Goal: Navigation & Orientation: Find specific page/section

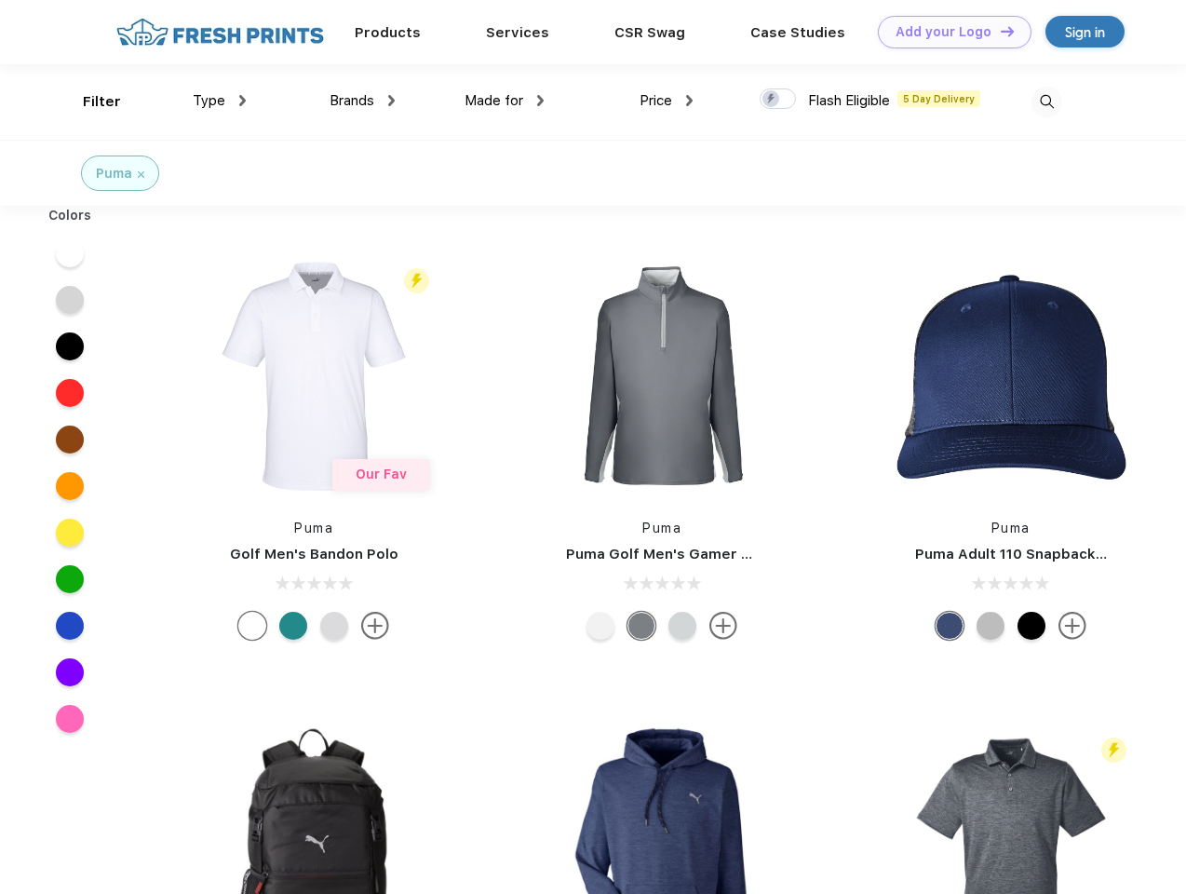
click at [948, 32] on link "Add your Logo Design Tool" at bounding box center [955, 32] width 154 height 33
click at [0, 0] on div "Design Tool" at bounding box center [0, 0] width 0 height 0
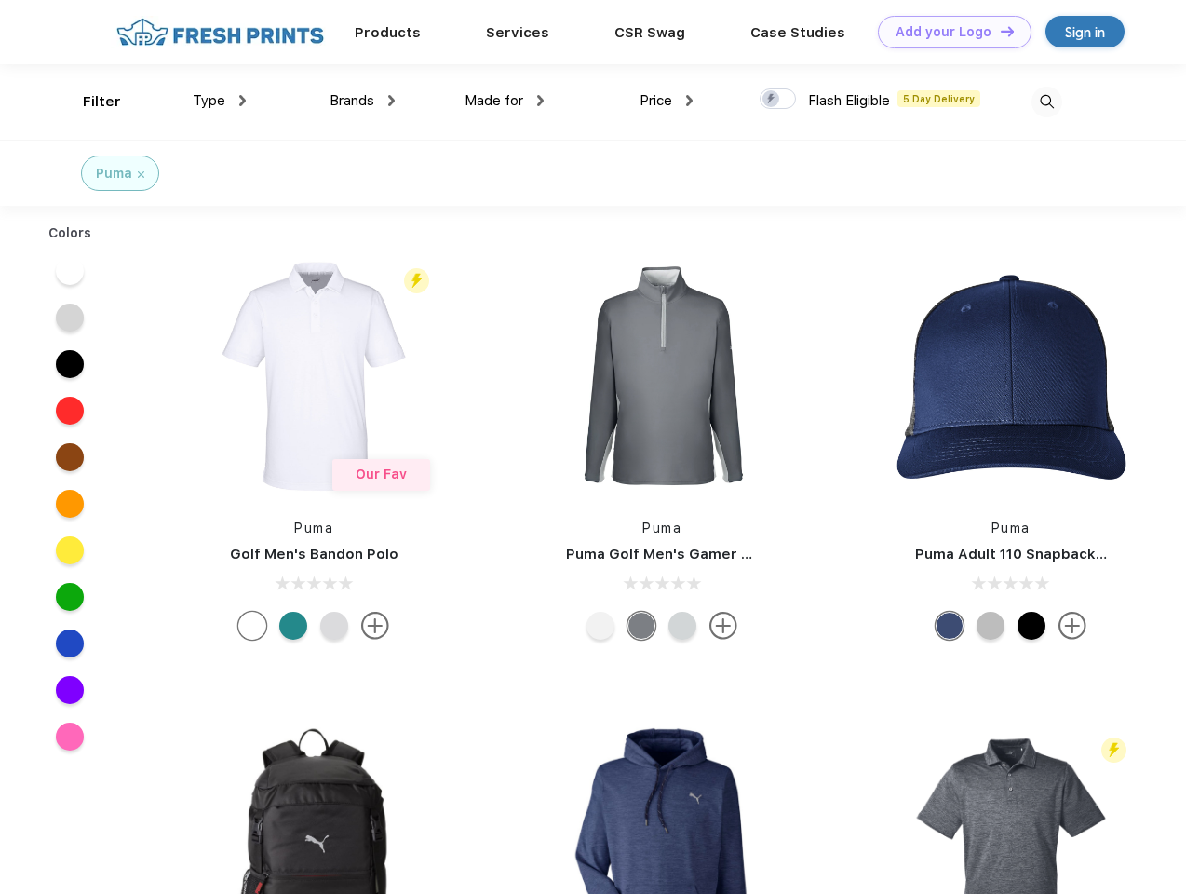
click at [999, 31] on link "Add your Logo Design Tool" at bounding box center [955, 32] width 154 height 33
click at [89, 102] on div "Filter" at bounding box center [102, 101] width 38 height 21
click at [220, 101] on span "Type" at bounding box center [209, 100] width 33 height 17
click at [362, 101] on span "Brands" at bounding box center [352, 100] width 45 height 17
click at [505, 101] on span "Made for" at bounding box center [494, 100] width 59 height 17
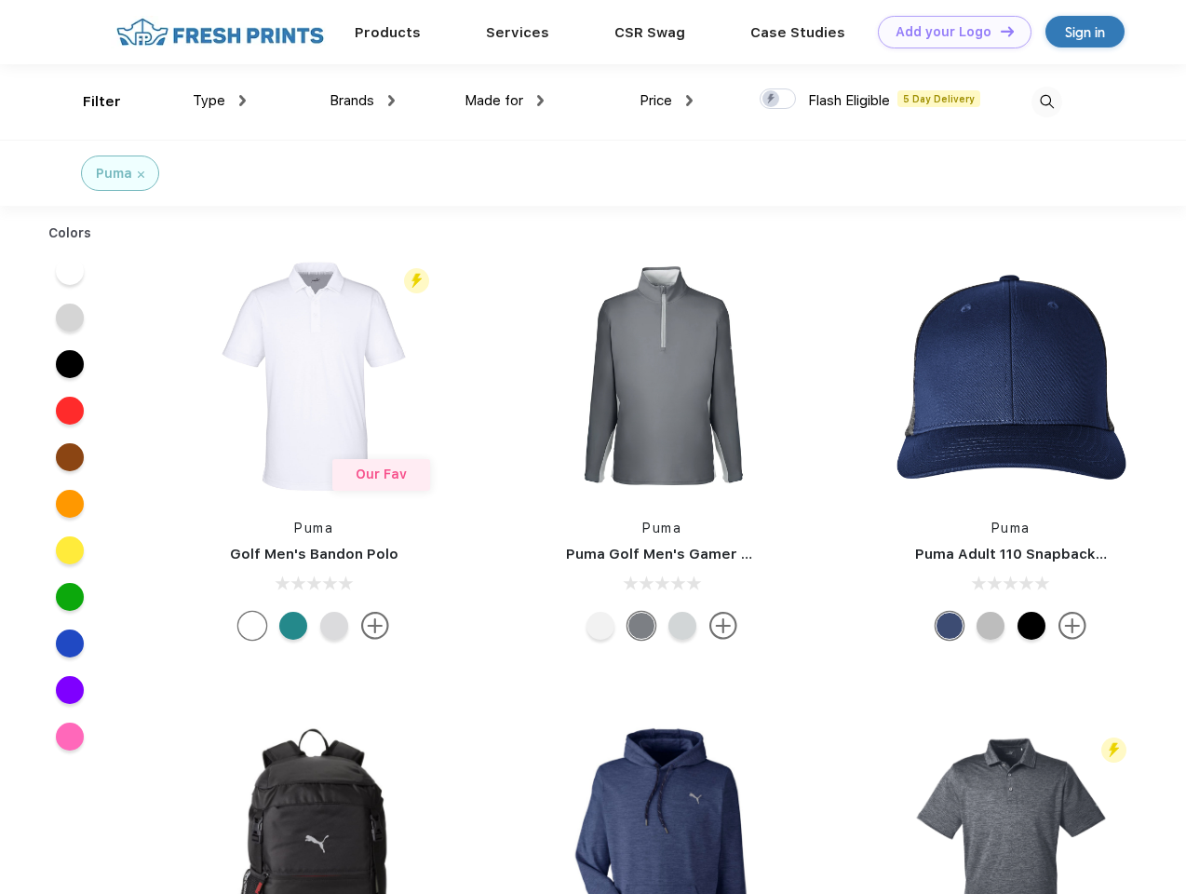
click at [667, 101] on span "Price" at bounding box center [656, 100] width 33 height 17
click at [779, 100] on div at bounding box center [778, 98] width 36 height 20
click at [772, 100] on input "checkbox" at bounding box center [766, 94] width 12 height 12
click at [1047, 102] on img at bounding box center [1047, 102] width 31 height 31
